Goal: Navigation & Orientation: Find specific page/section

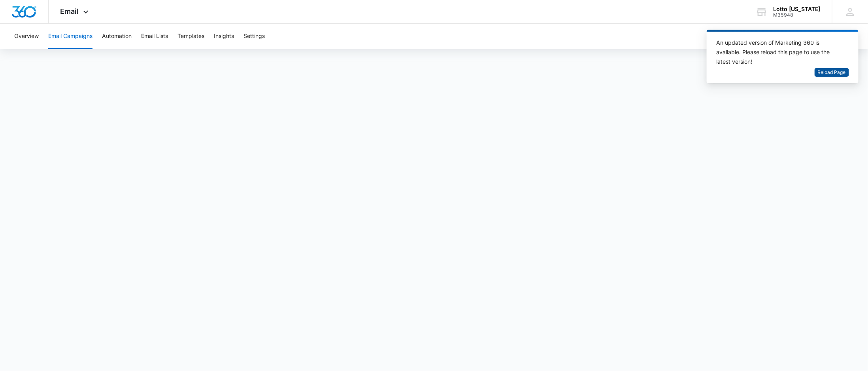
click at [833, 70] on span "Reload Page" at bounding box center [831, 73] width 28 height 8
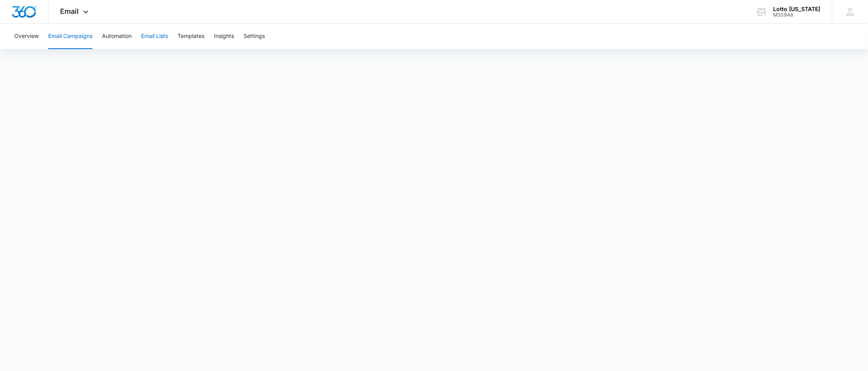
click at [150, 36] on button "Email Lists" at bounding box center [154, 36] width 27 height 25
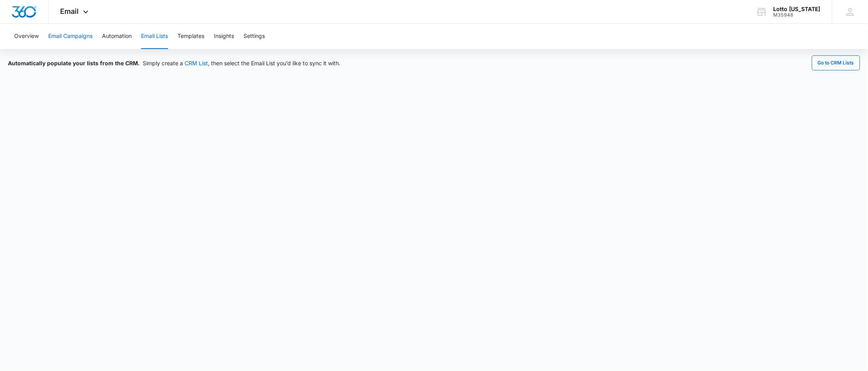
click at [76, 33] on button "Email Campaigns" at bounding box center [70, 36] width 44 height 25
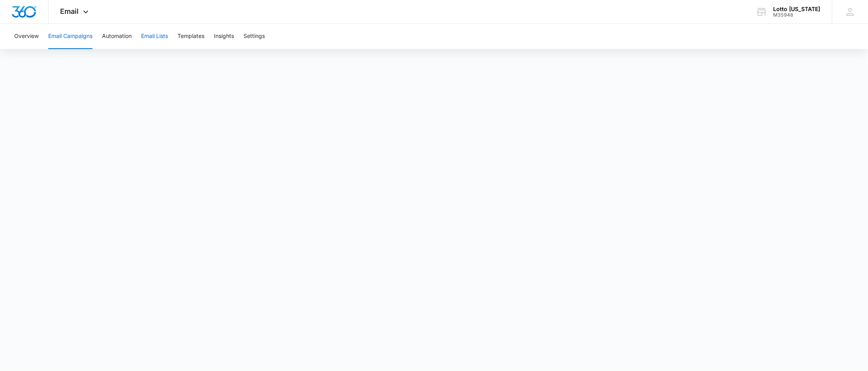
click at [153, 36] on button "Email Lists" at bounding box center [154, 36] width 27 height 25
click at [149, 37] on button "Email Lists" at bounding box center [154, 36] width 27 height 25
